Goal: Task Accomplishment & Management: Manage account settings

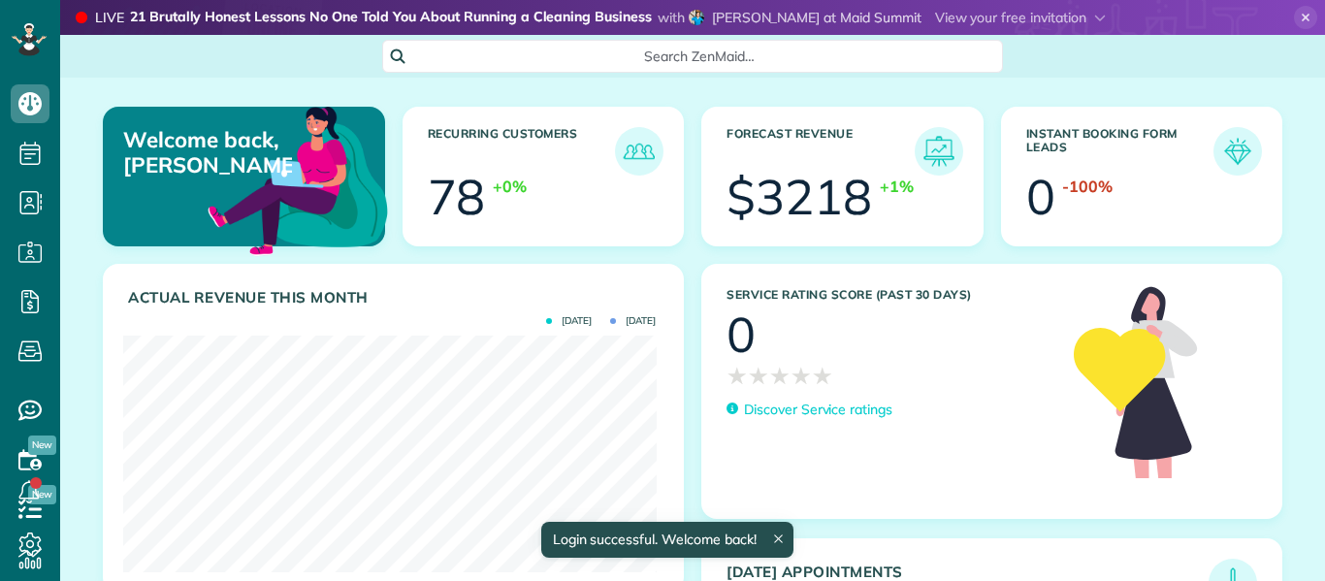
scroll to position [237, 532]
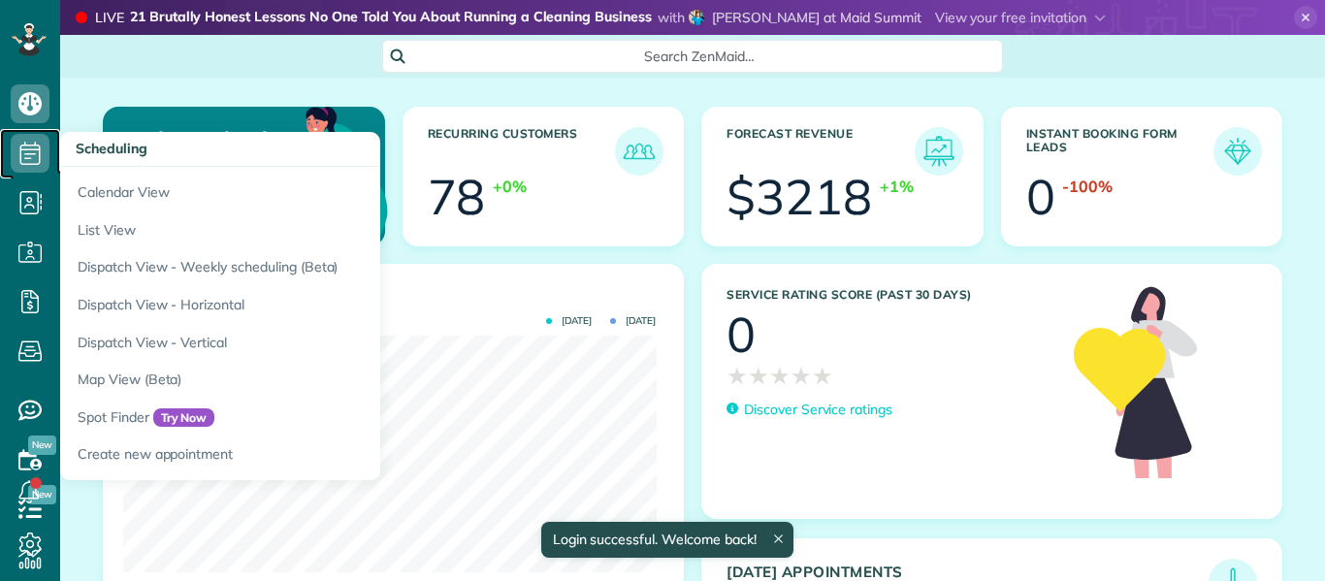
click at [39, 150] on use at bounding box center [30, 153] width 20 height 23
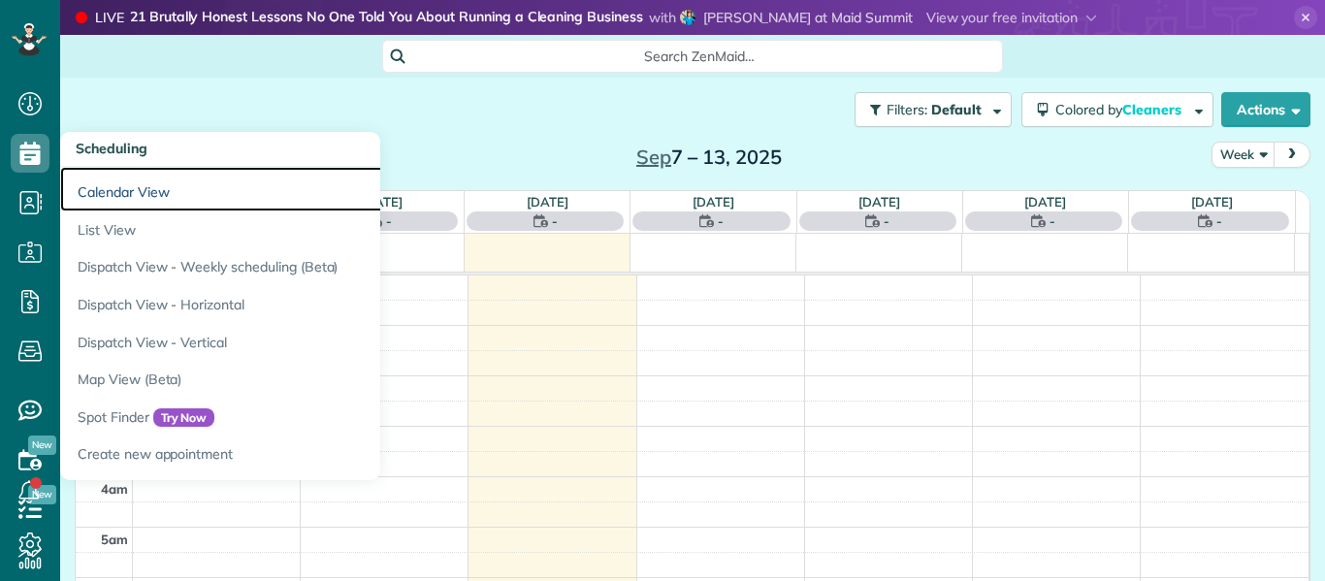
click at [208, 191] on link "Calendar View" at bounding box center [302, 189] width 485 height 45
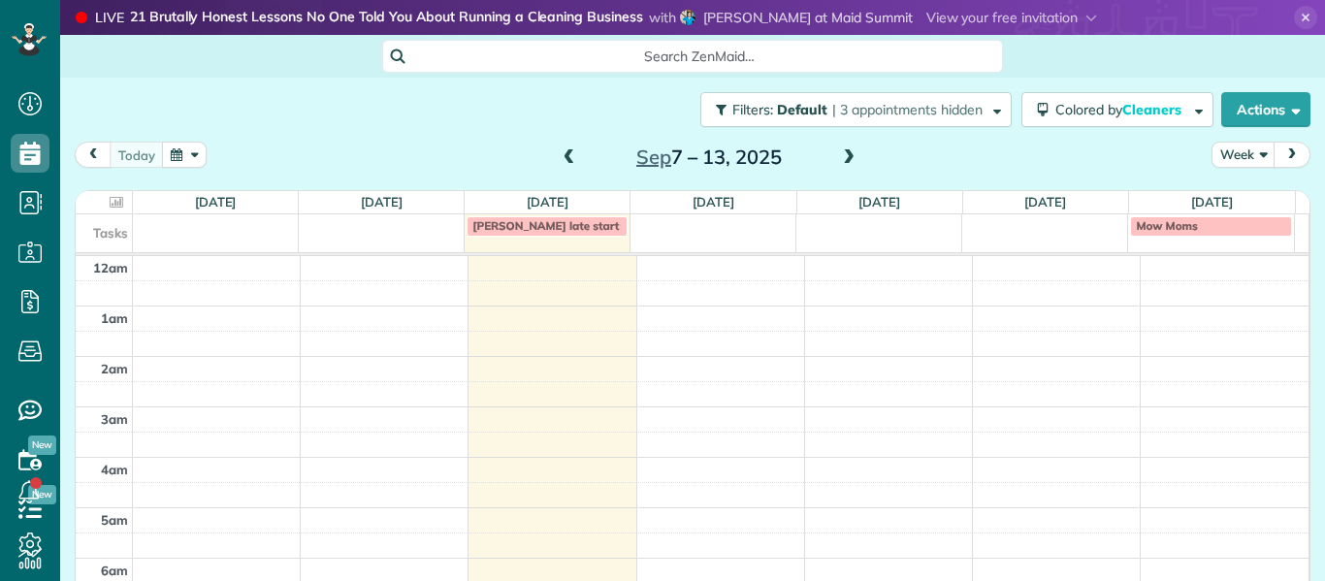
scroll to position [354, 0]
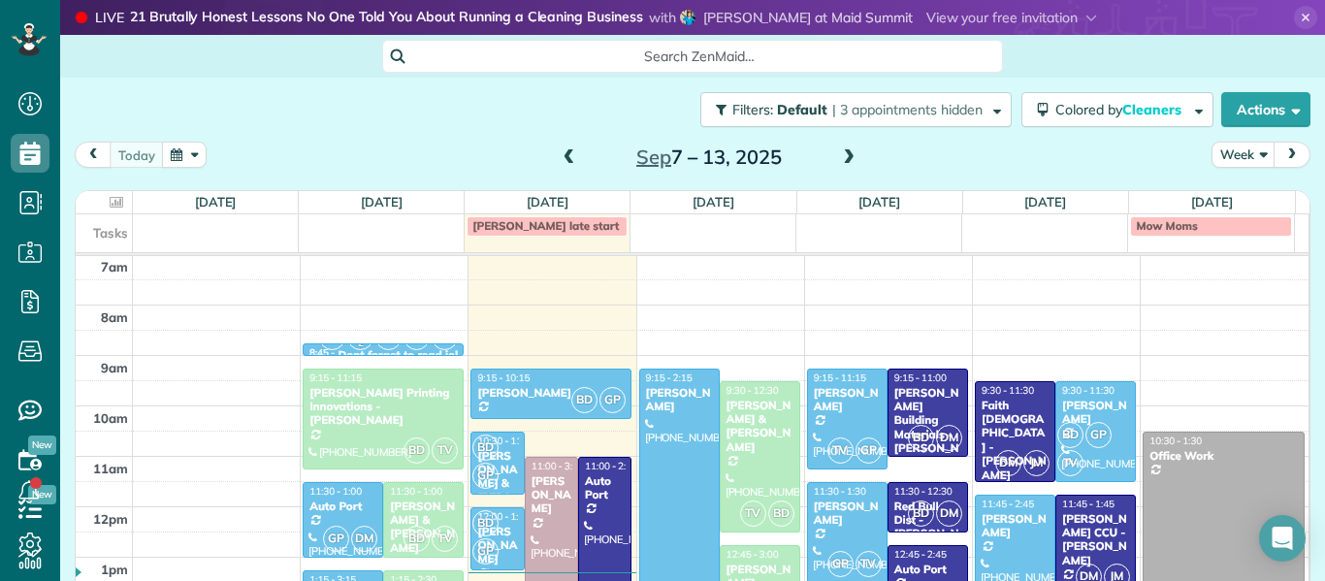
click at [568, 163] on span at bounding box center [569, 157] width 21 height 17
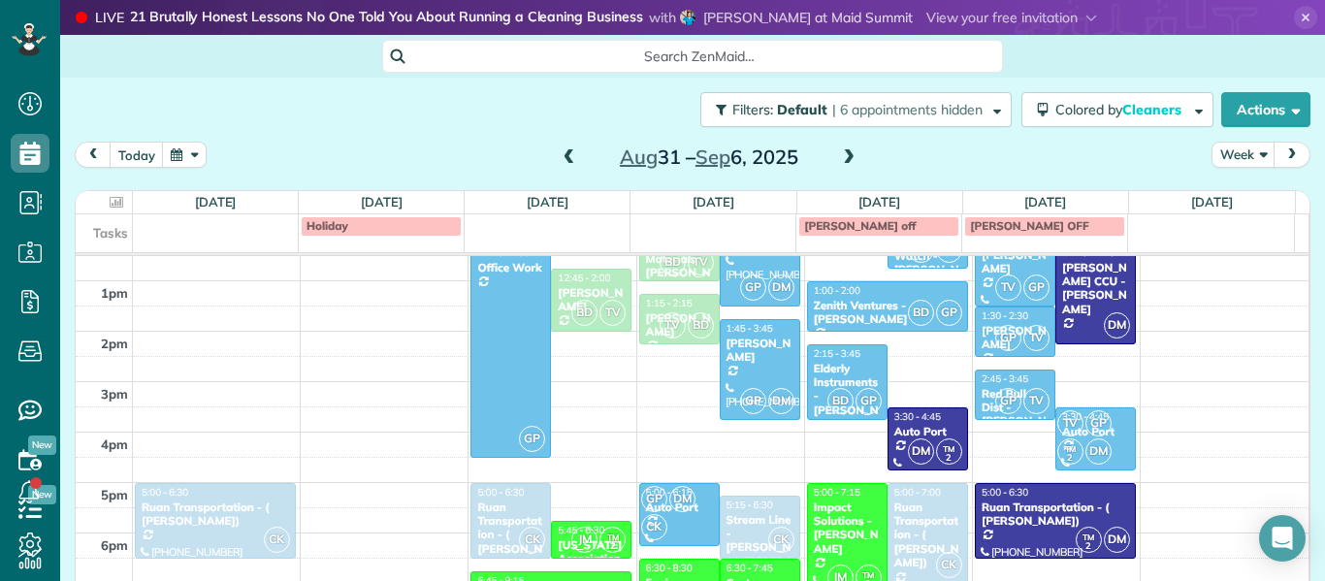
scroll to position [442, 0]
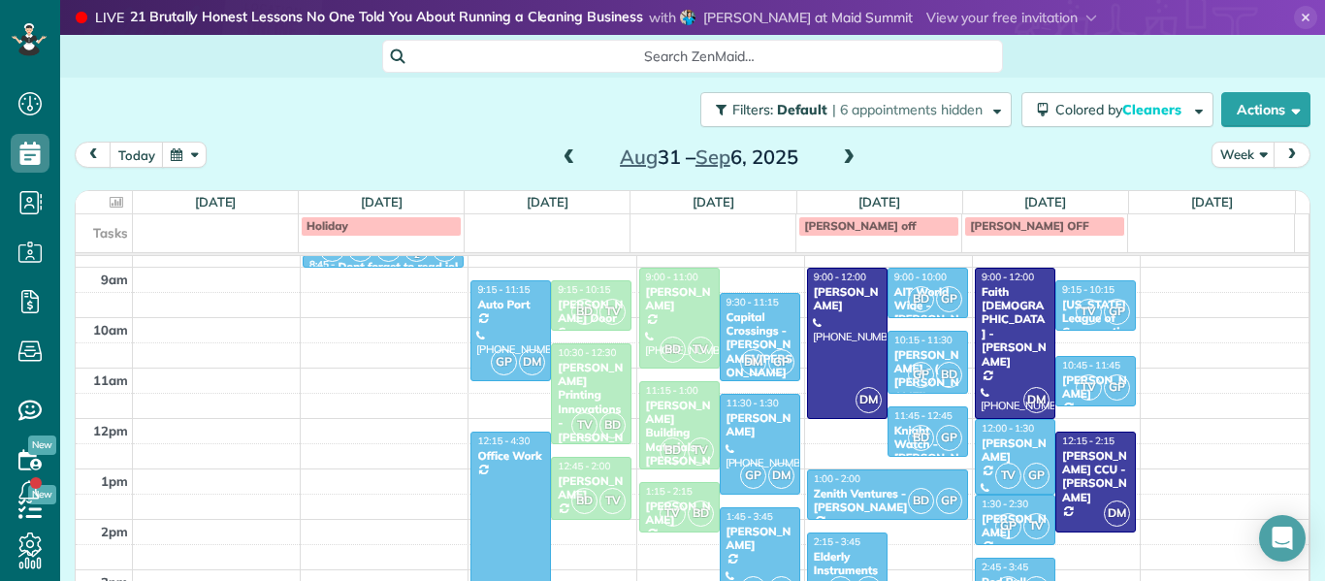
click at [570, 156] on span at bounding box center [569, 157] width 21 height 17
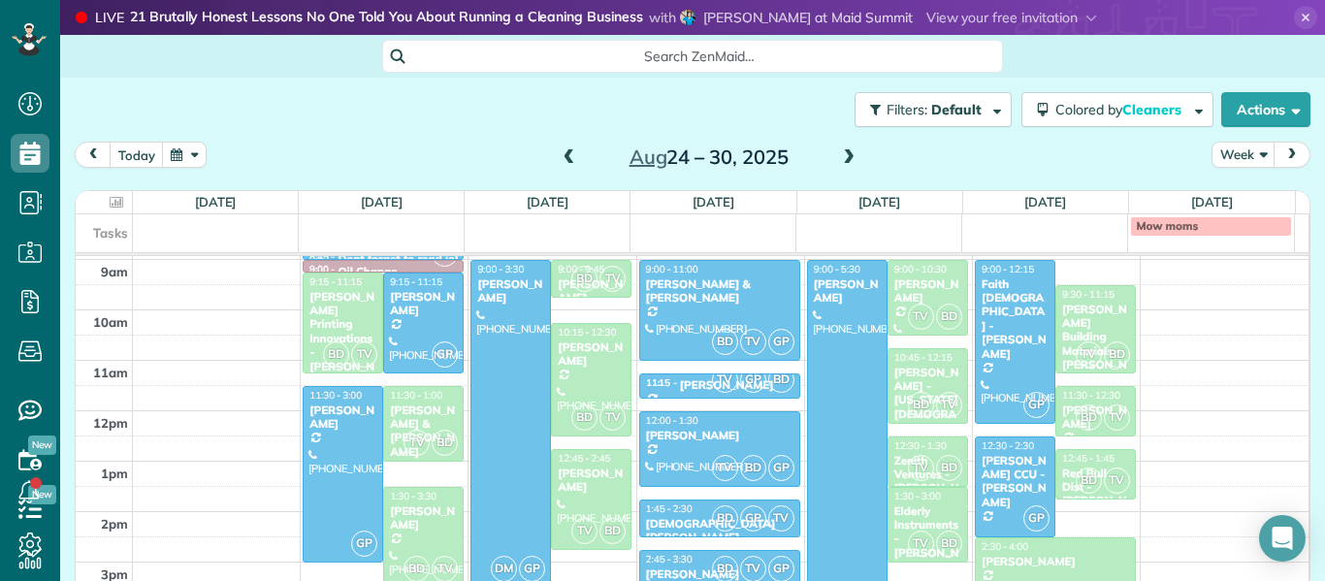
scroll to position [386, 0]
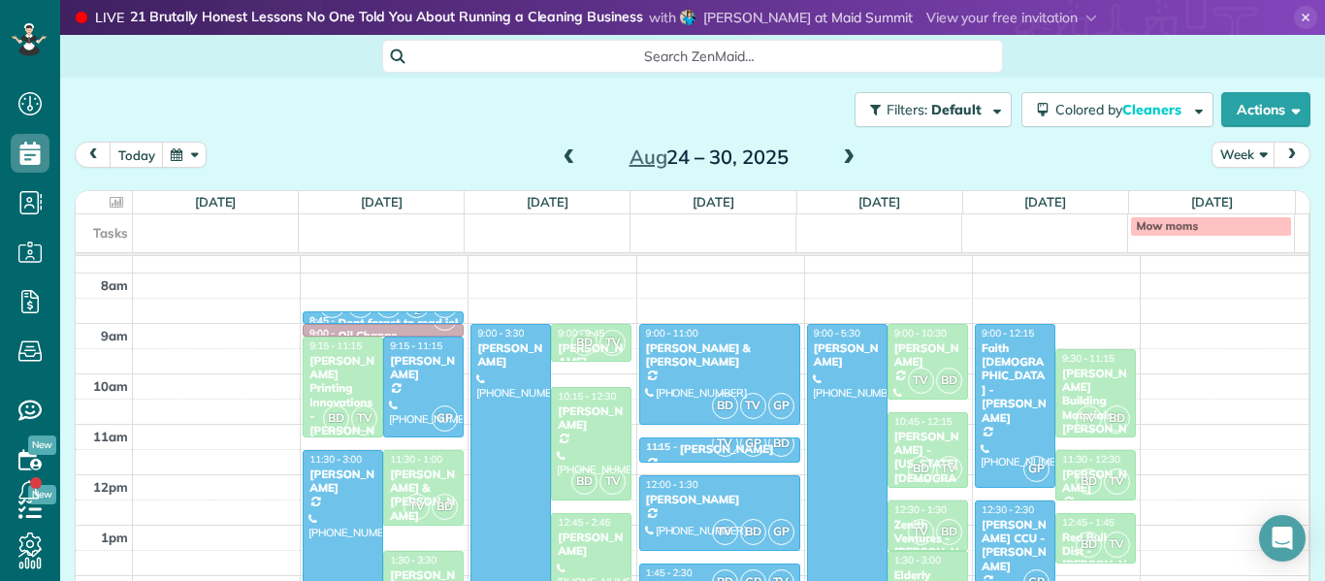
click at [559, 159] on span at bounding box center [569, 157] width 21 height 17
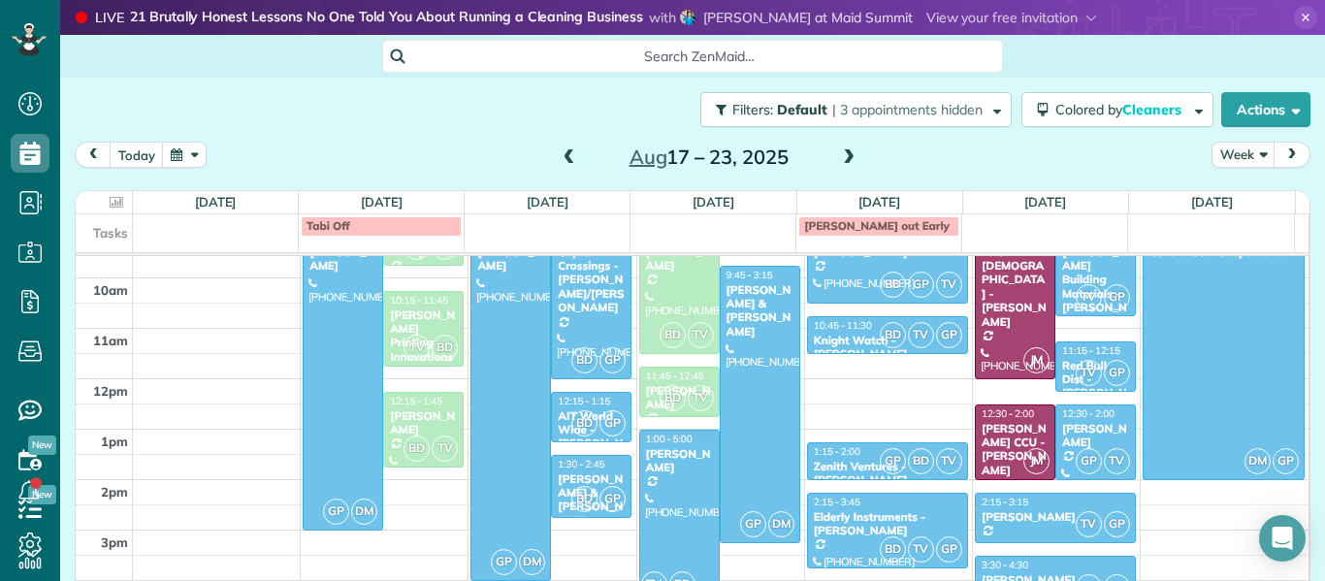
scroll to position [486, 0]
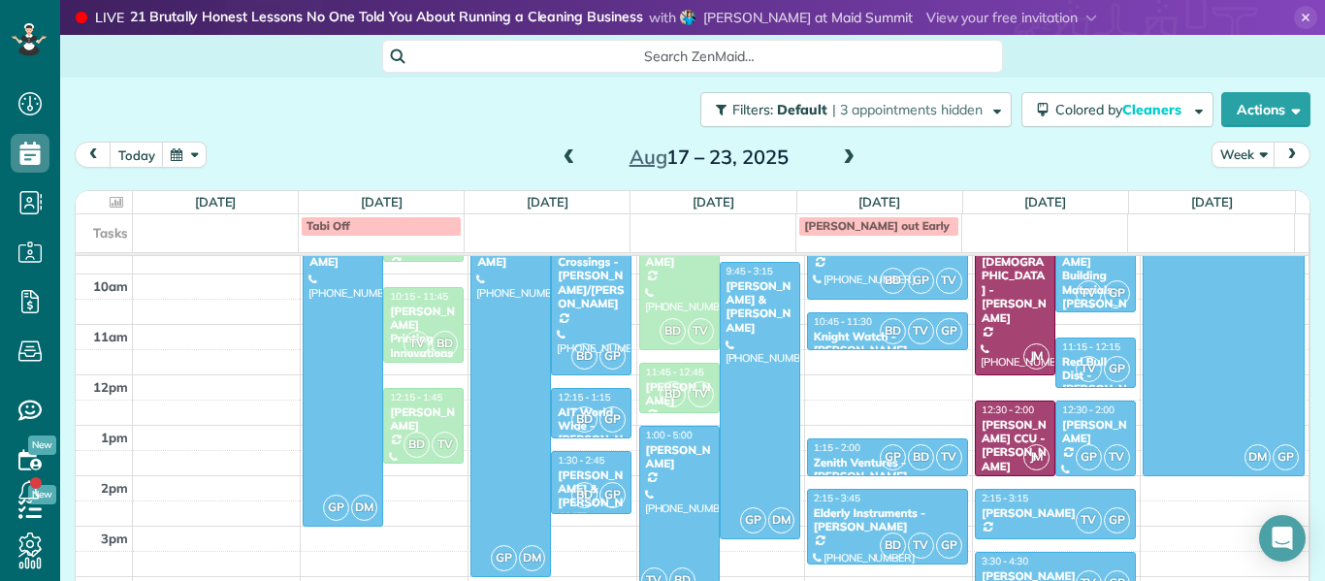
click at [559, 162] on span at bounding box center [569, 157] width 21 height 17
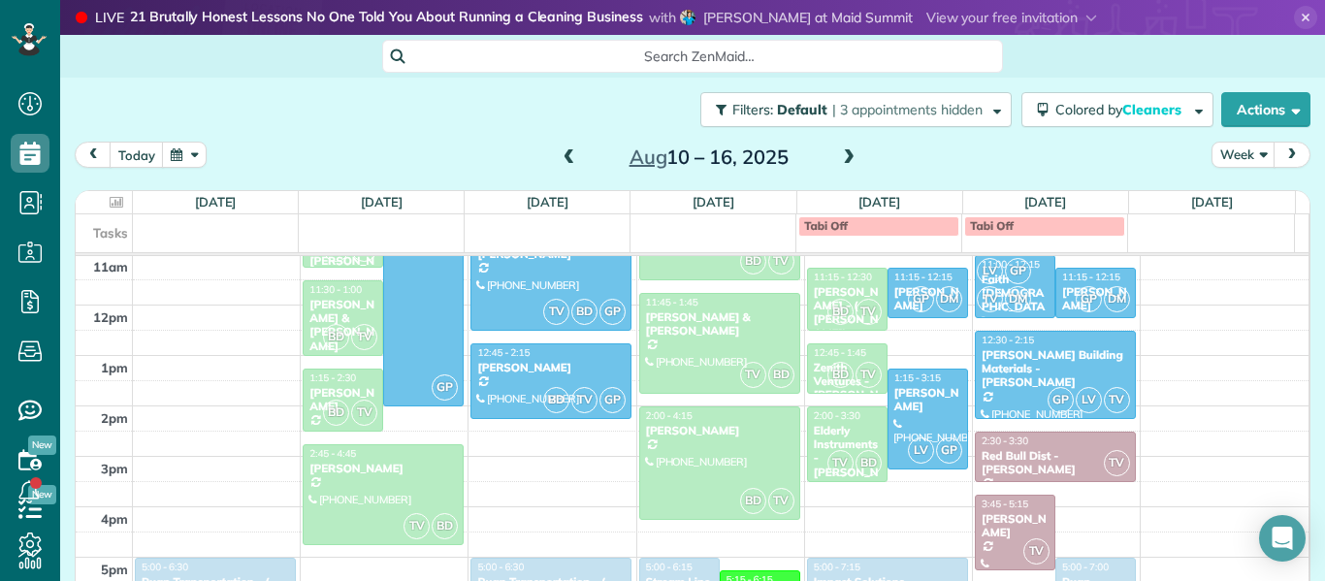
scroll to position [570, 0]
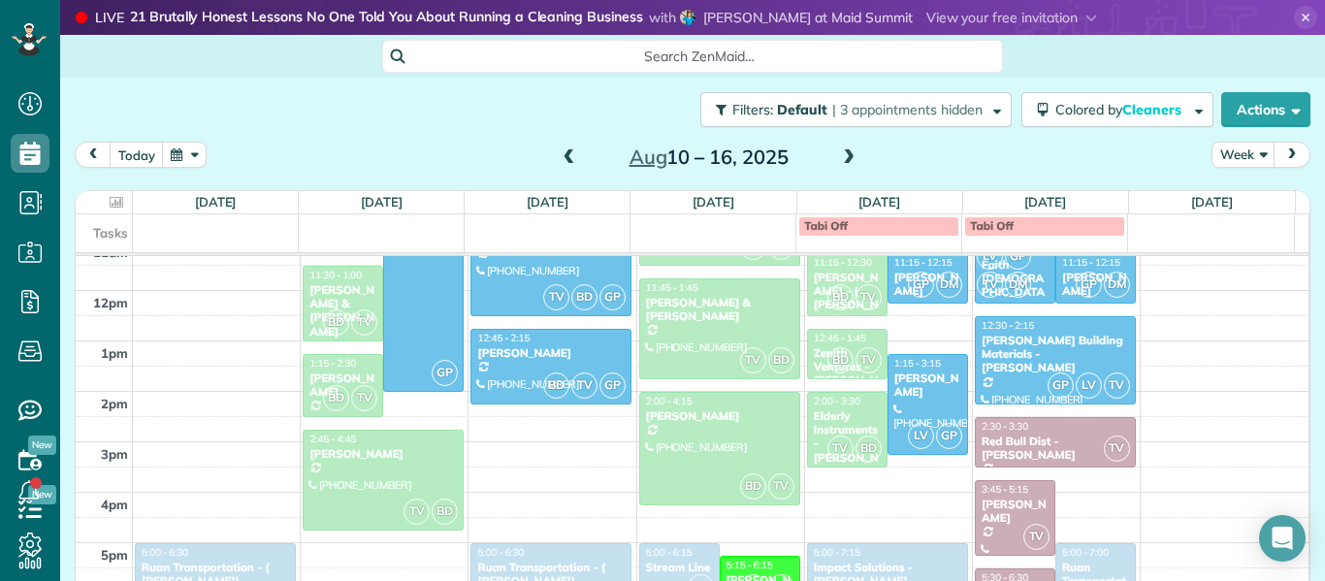
click at [846, 162] on span at bounding box center [848, 157] width 21 height 17
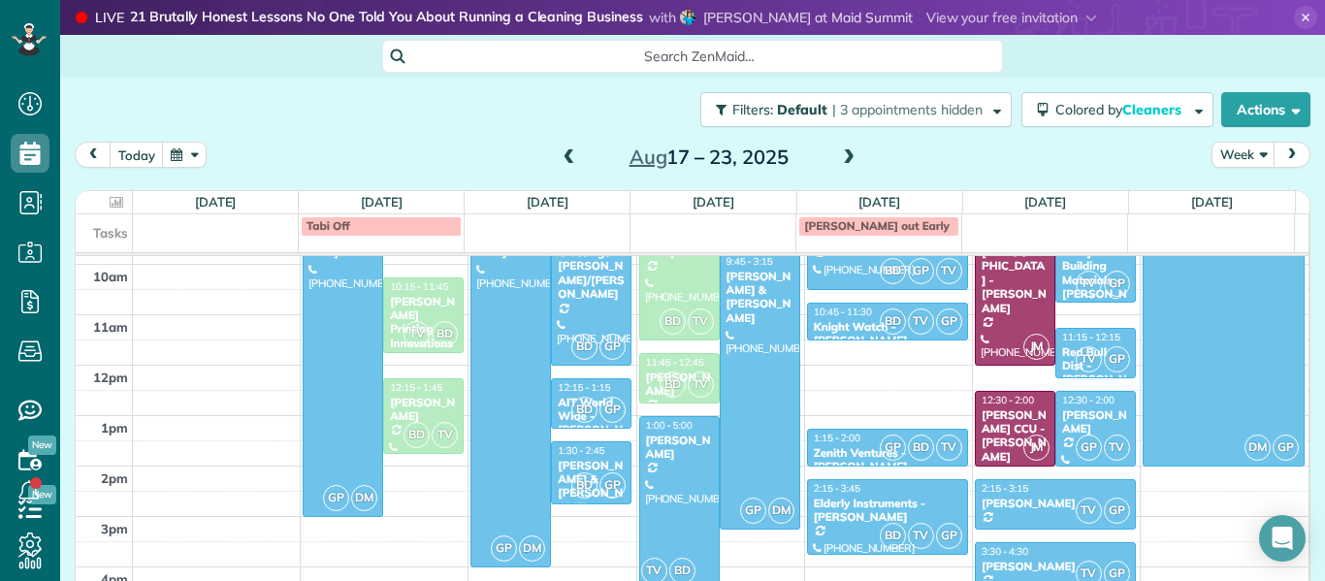
scroll to position [534, 0]
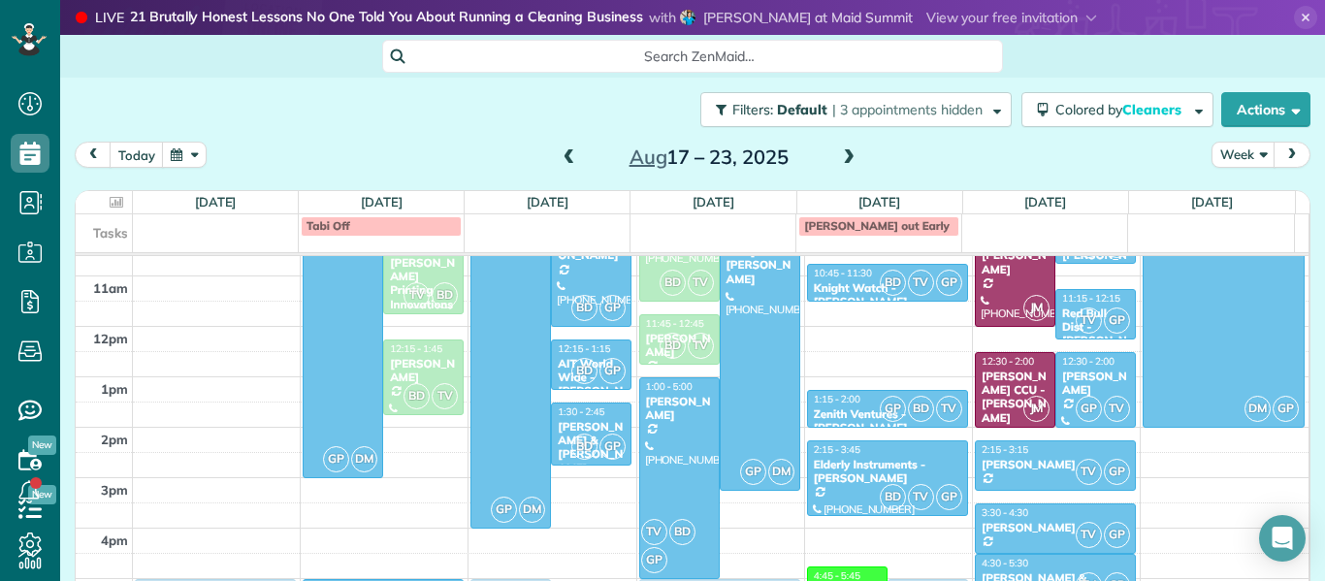
click at [718, 55] on span "Search ZenMaid…" at bounding box center [699, 56] width 590 height 19
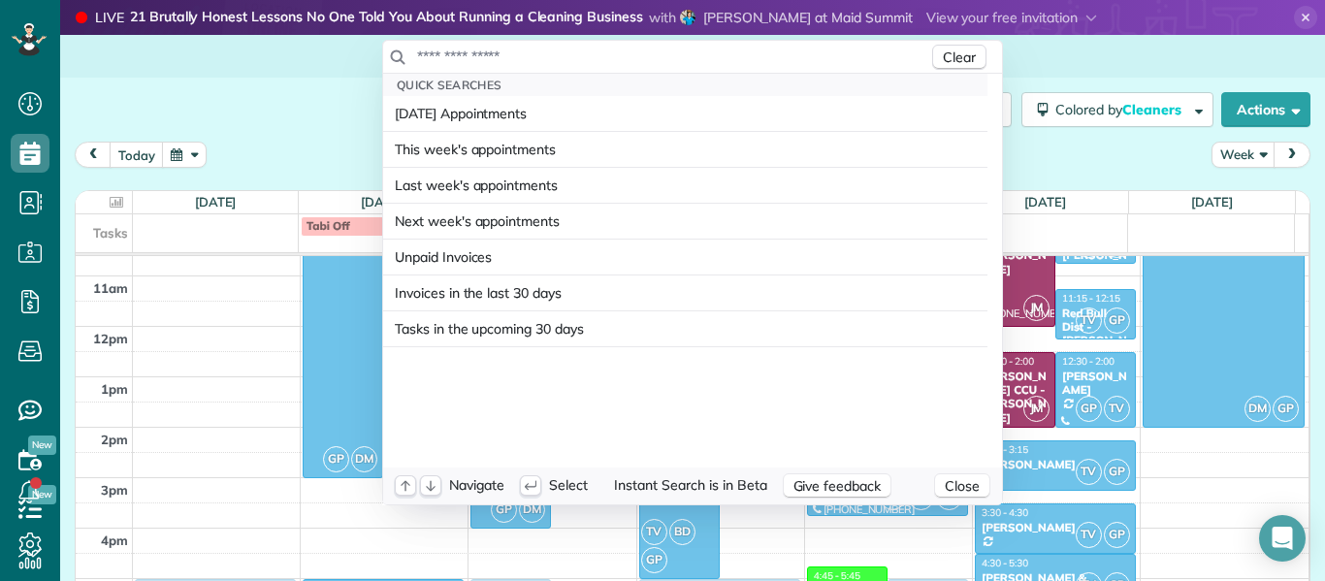
click at [718, 55] on input "text" at bounding box center [672, 56] width 512 height 19
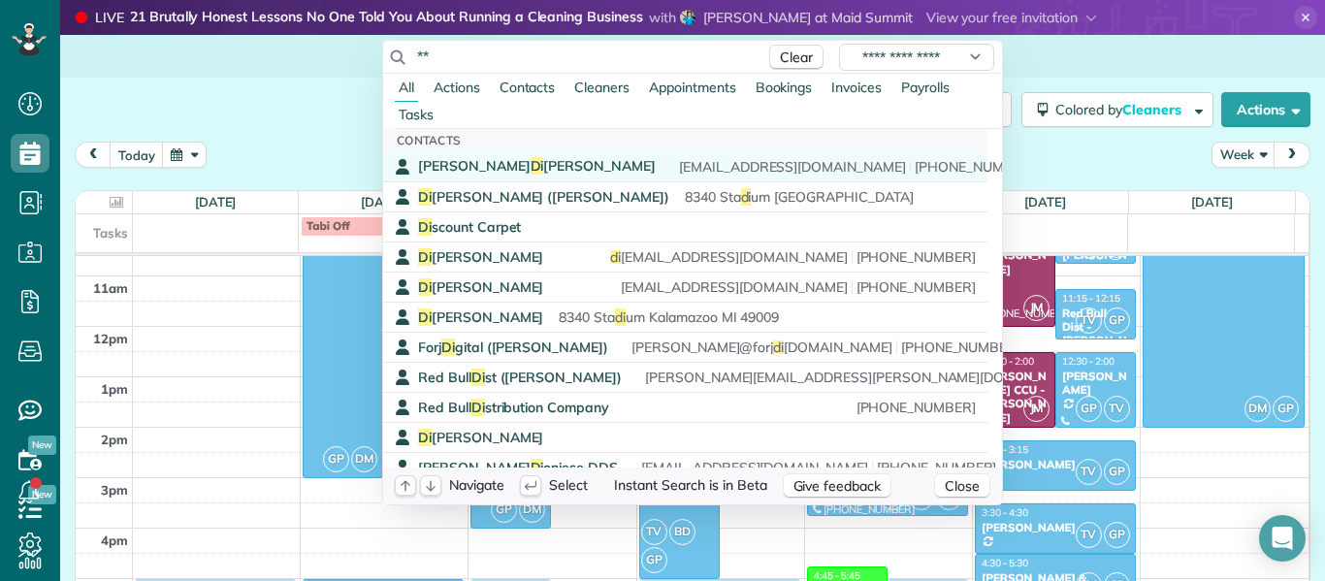
type input "**"
click at [513, 174] on div "Frank Di cicco legrandpropertyllc@hotmail.com (517) 285-0451" at bounding box center [699, 166] width 562 height 18
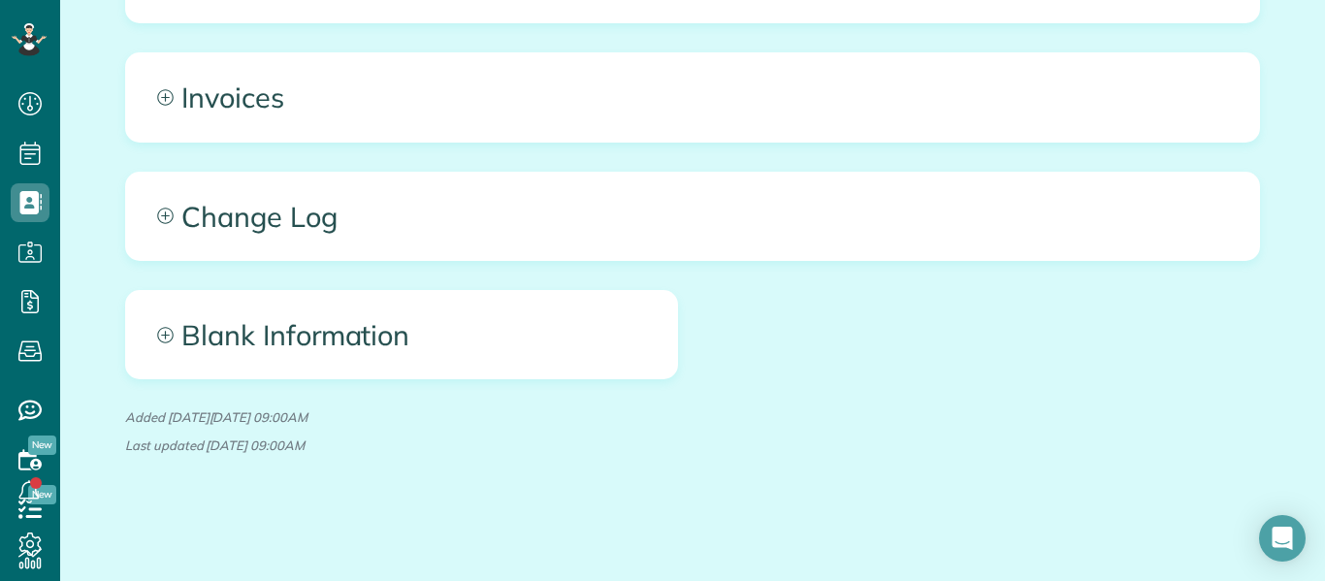
scroll to position [905, 0]
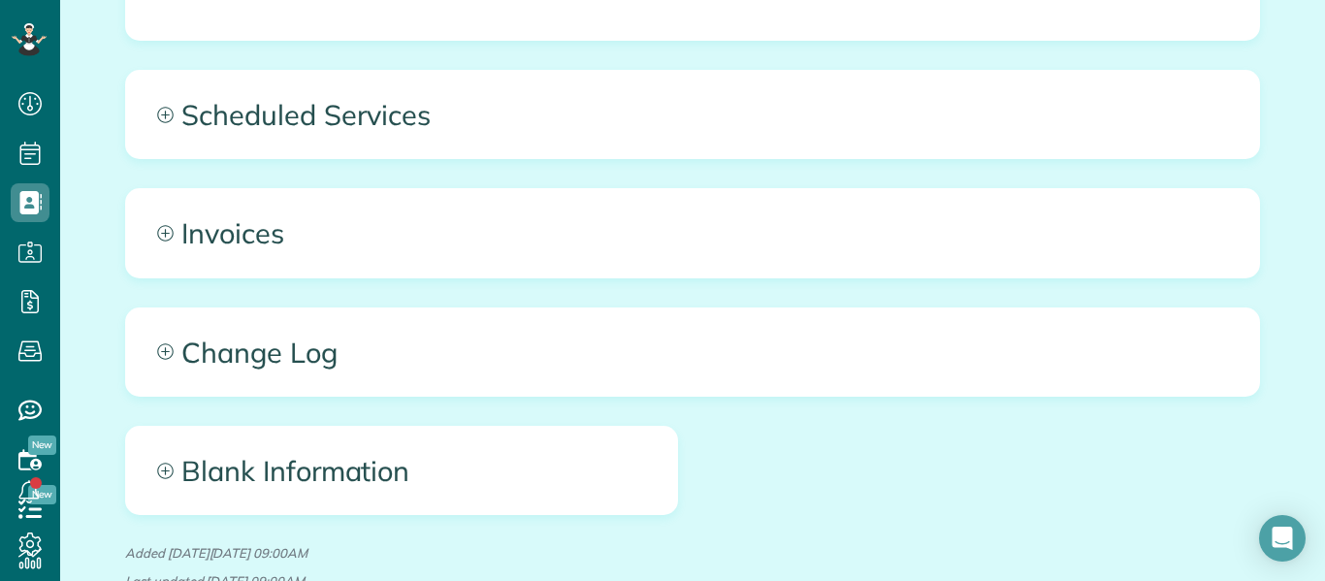
drag, startPoint x: 1287, startPoint y: 377, endPoint x: 1273, endPoint y: 277, distance: 100.8
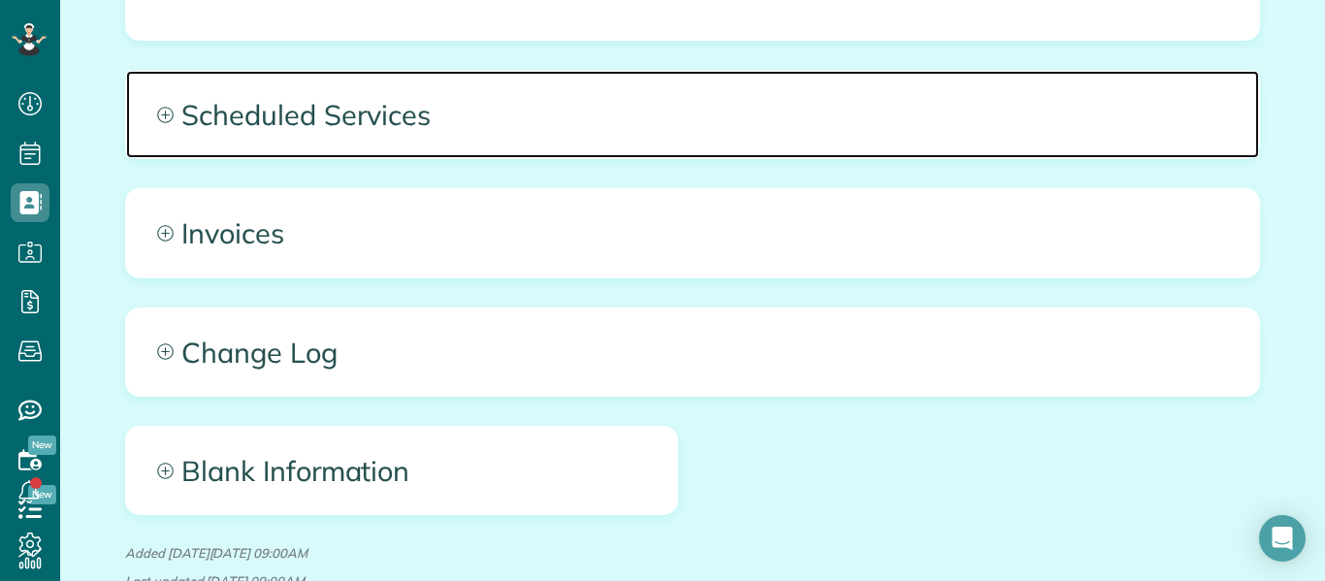
click at [157, 120] on icon at bounding box center [165, 115] width 16 height 16
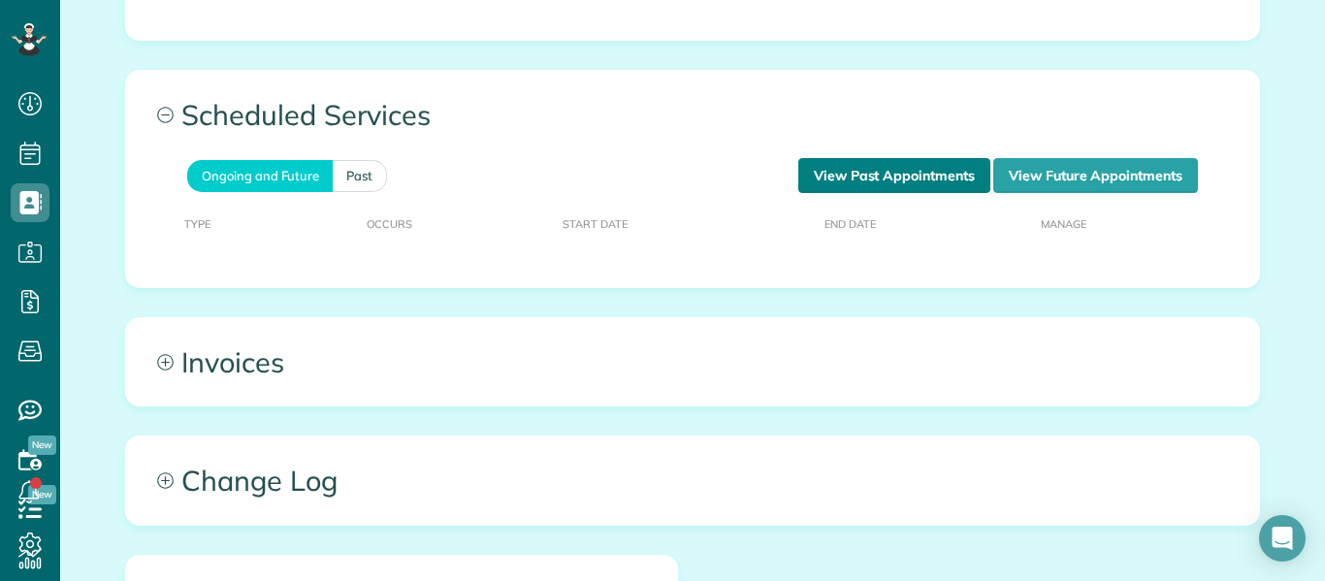
click at [893, 170] on link "View Past Appointments" at bounding box center [894, 175] width 192 height 35
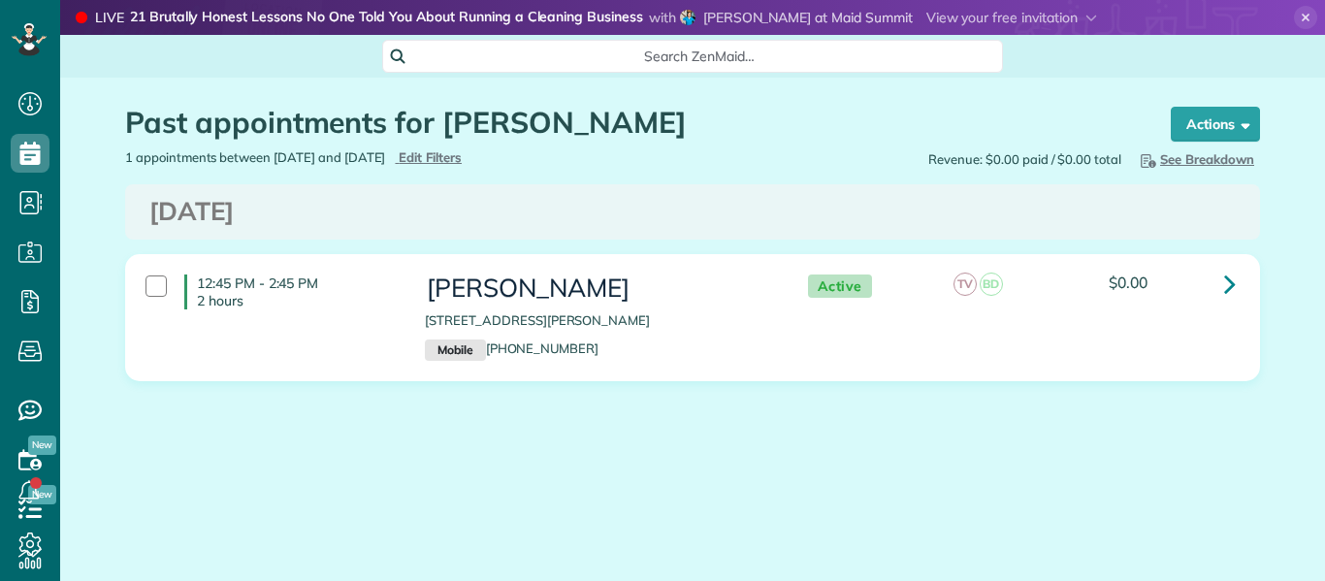
scroll to position [9, 9]
click at [1141, 320] on div "12:45 PM - 2:45 PM 2 hours [PERSON_NAME] [STREET_ADDRESS][PERSON_NAME] Mobile […" at bounding box center [690, 318] width 1118 height 106
